Goal: Find specific page/section: Find specific page/section

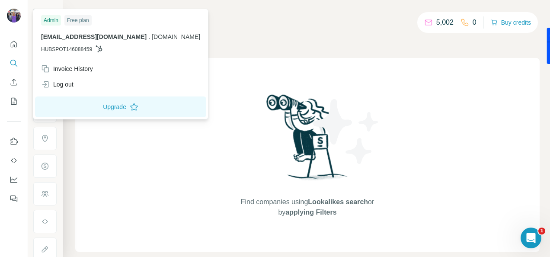
click at [14, 15] on img at bounding box center [14, 16] width 14 height 14
click at [61, 47] on span "HUBSPOT146088459" at bounding box center [66, 49] width 51 height 8
click at [19, 40] on button "Quick start" at bounding box center [14, 44] width 14 height 16
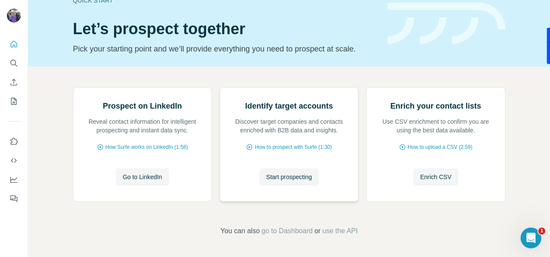
scroll to position [97, 0]
click at [299, 233] on span "go to Dashboard" at bounding box center [287, 231] width 51 height 10
